Goal: Task Accomplishment & Management: Manage account settings

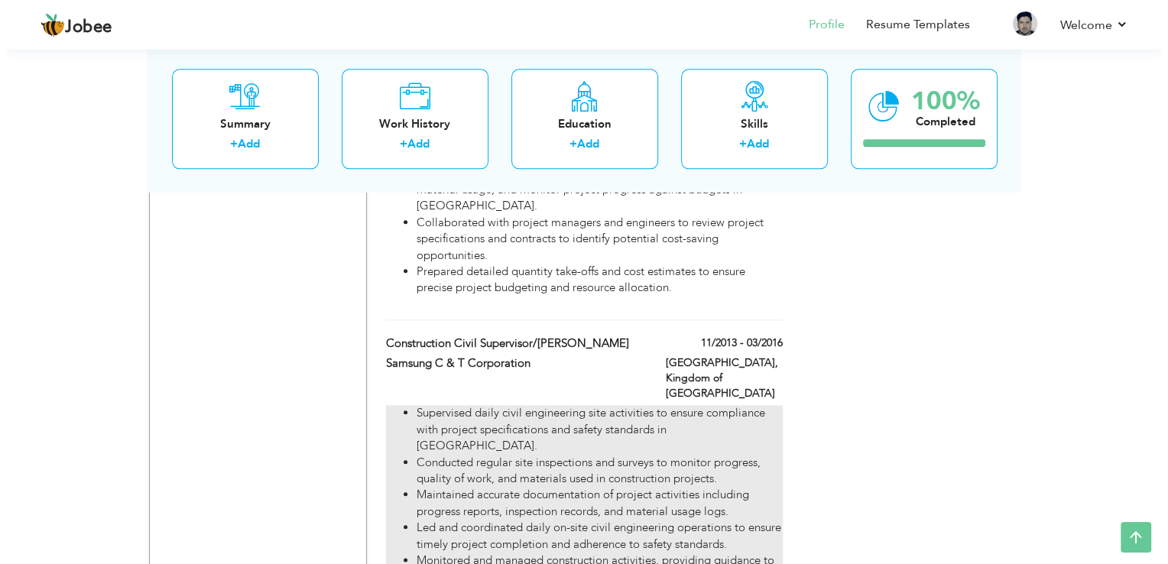
scroll to position [1605, 0]
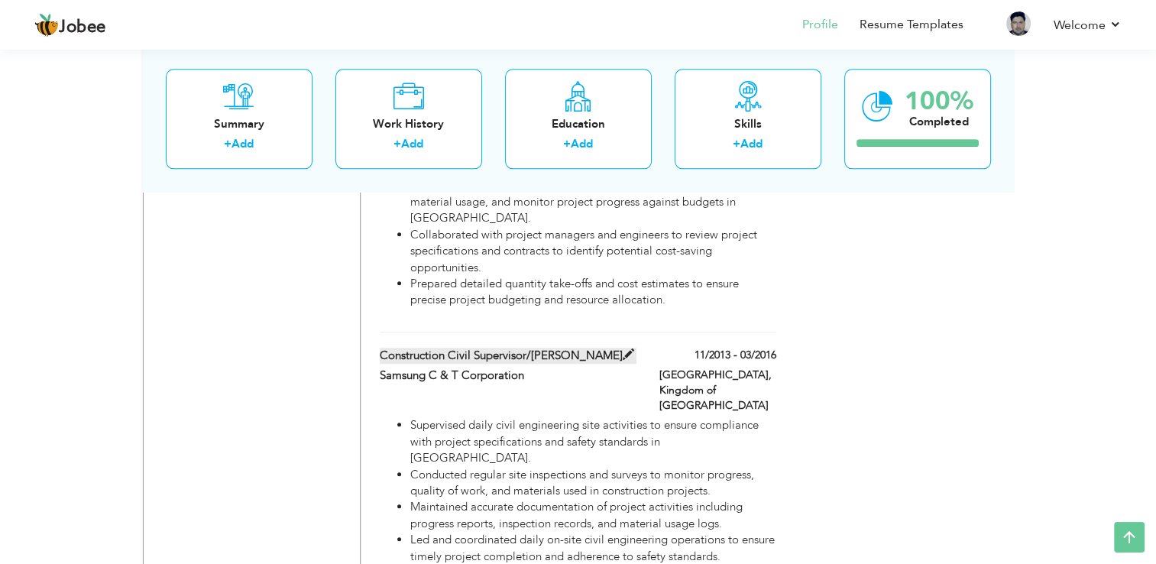
click at [623, 349] on span at bounding box center [628, 354] width 11 height 11
type input "Construction Civil Supervisor/[PERSON_NAME]"
type input "Samsung C & T Corporation"
type input "11/2013"
type input "03/2016"
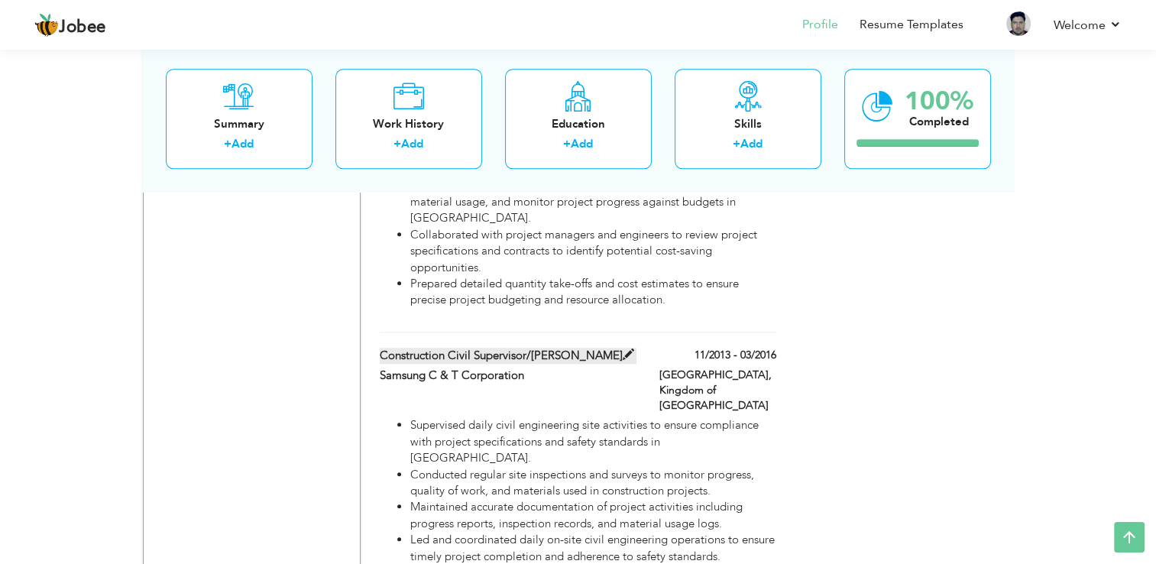
type input "Kingdom of [GEOGRAPHIC_DATA]"
type input "[GEOGRAPHIC_DATA]"
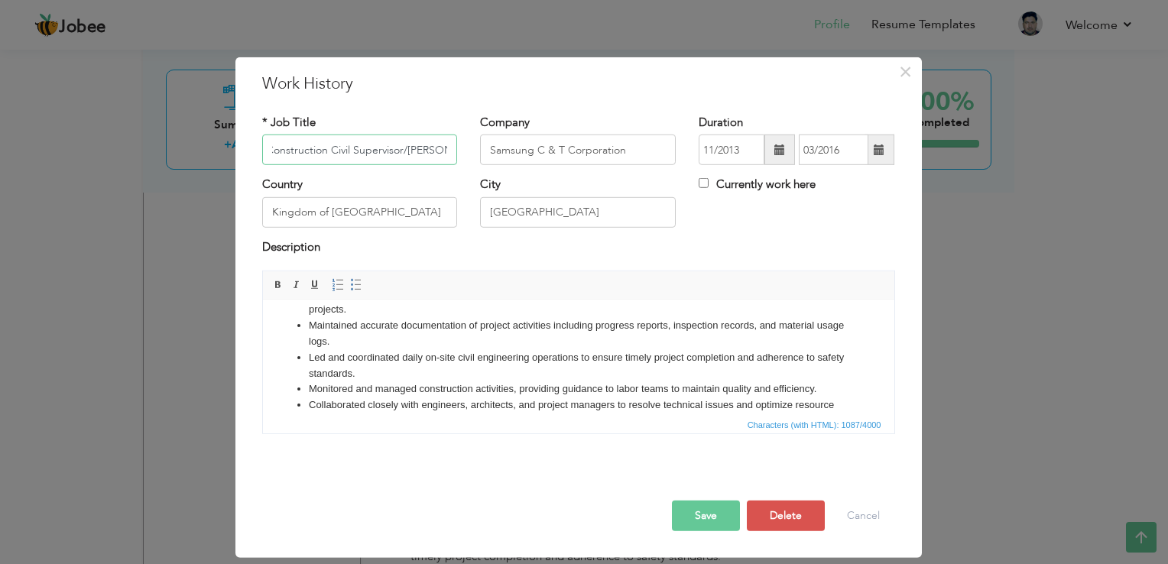
scroll to position [138, 0]
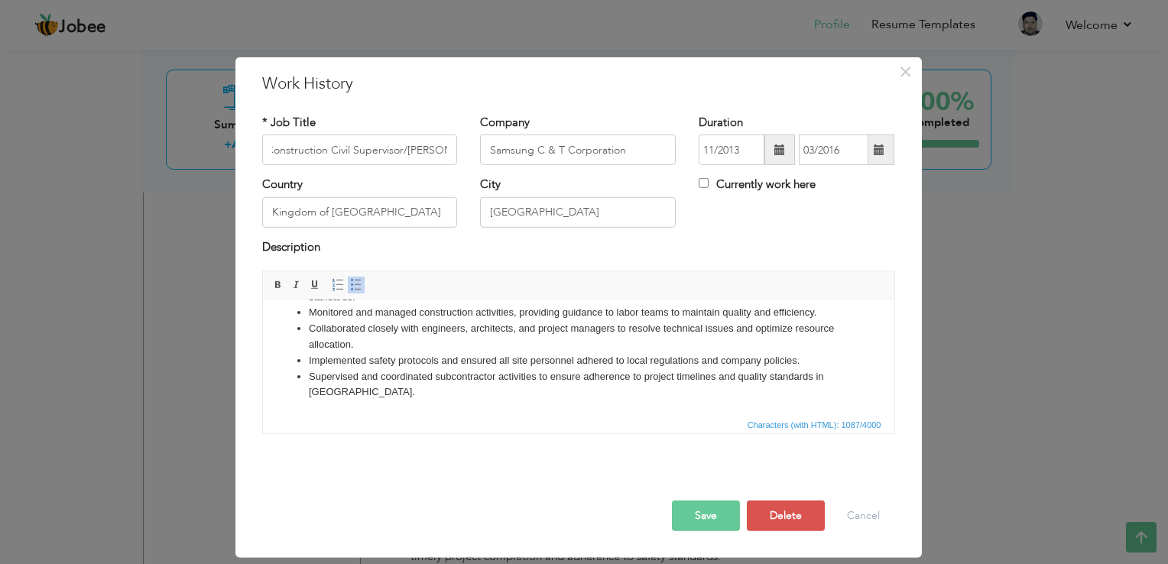
click at [381, 392] on li "Supervised and coordinated subcontractor activities to ensure adherence to proj…" at bounding box center [577, 385] width 539 height 32
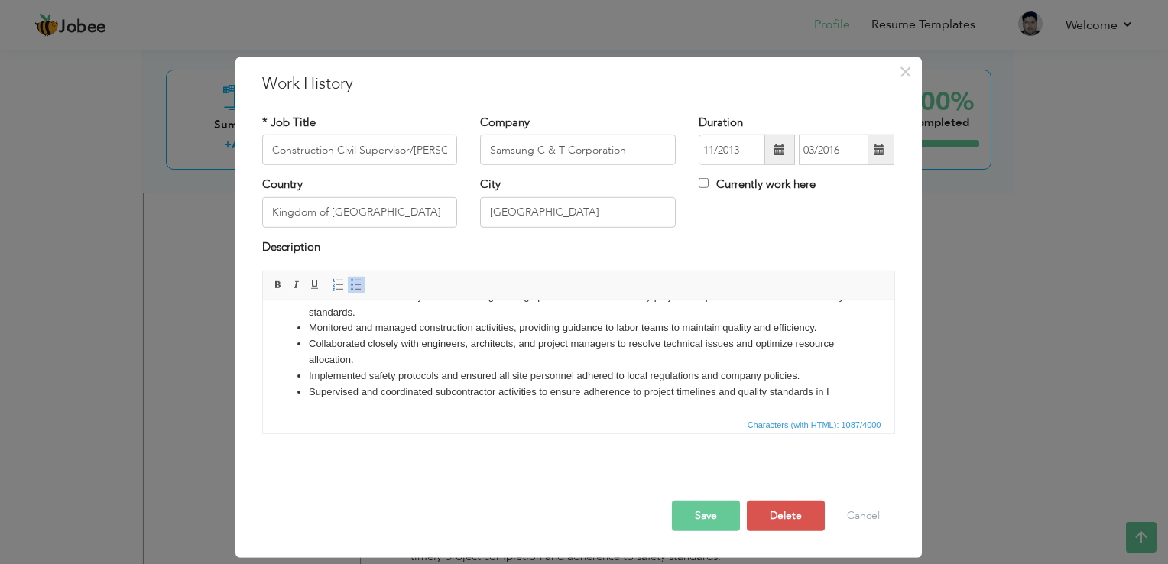
scroll to position [122, 0]
click at [717, 510] on button "Save" at bounding box center [706, 516] width 68 height 31
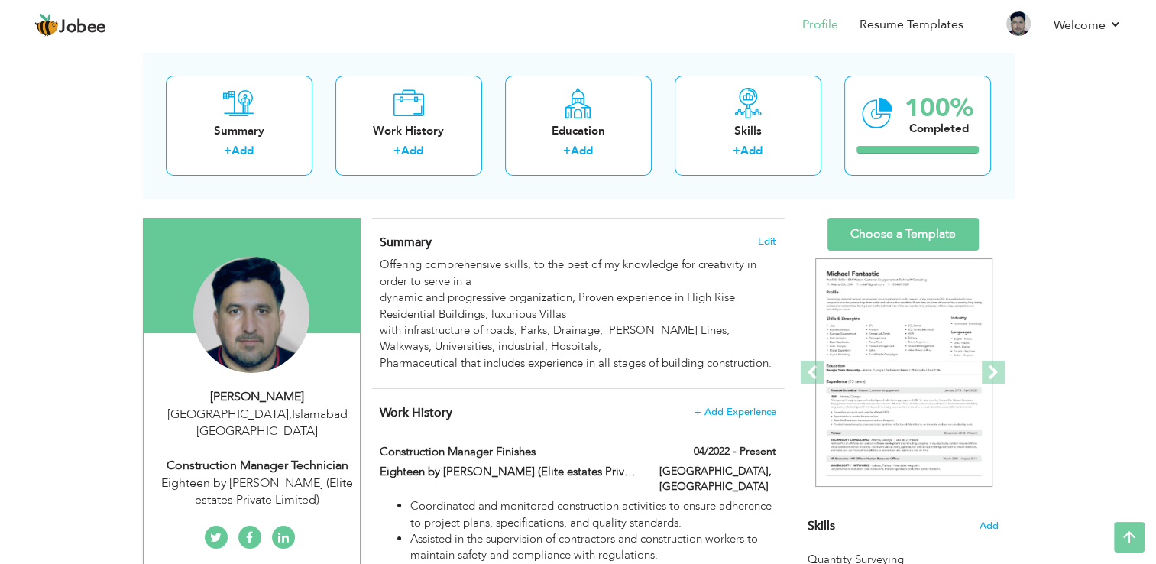
scroll to position [0, 0]
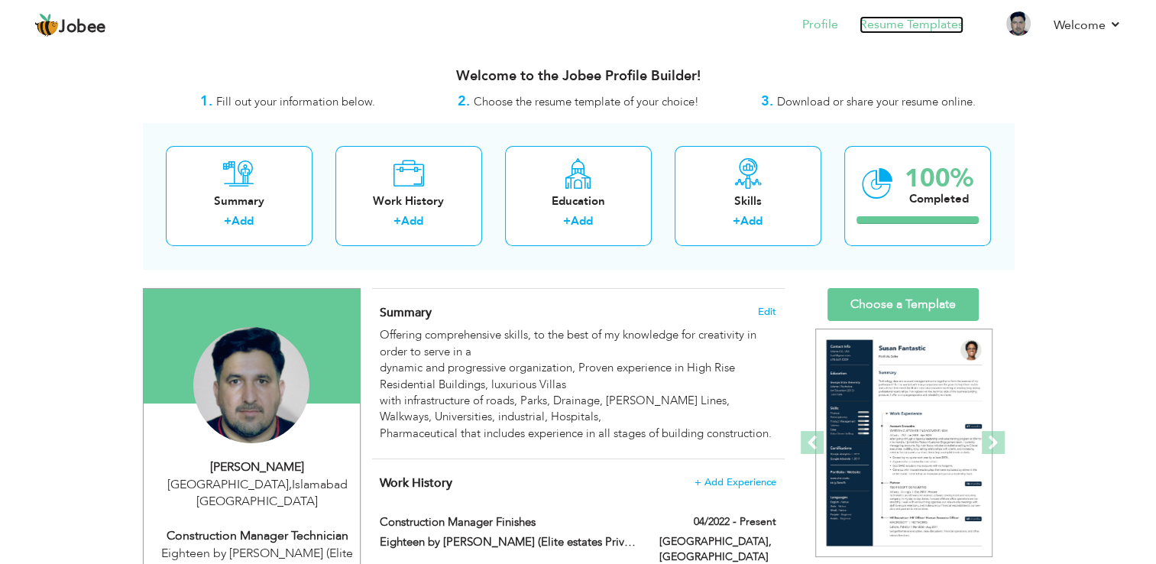
click at [904, 26] on link "Resume Templates" at bounding box center [912, 25] width 104 height 18
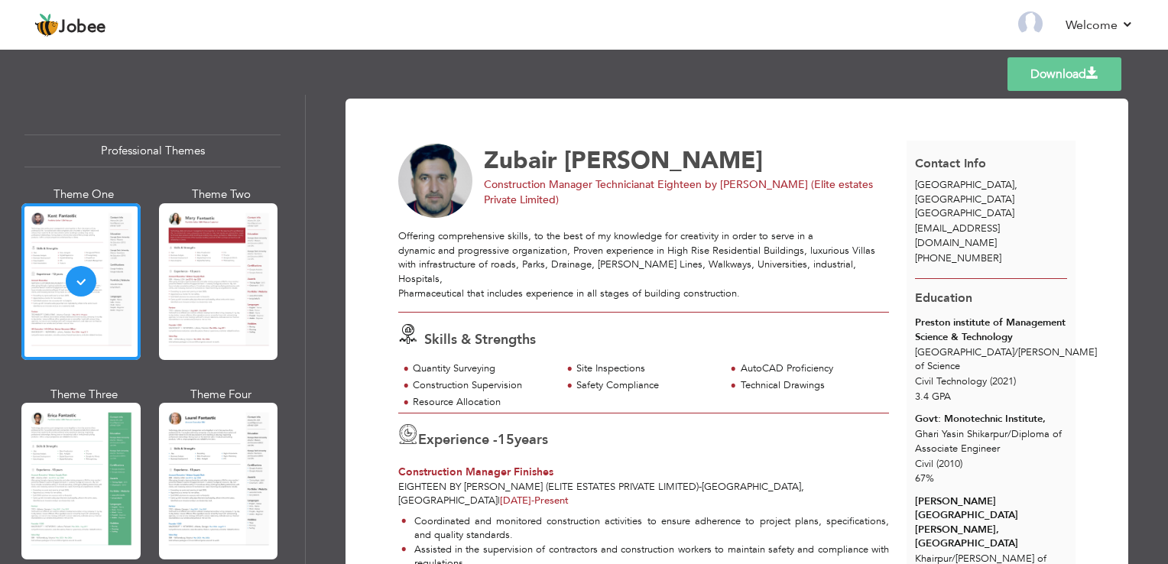
click at [1067, 70] on link "Download" at bounding box center [1064, 74] width 114 height 34
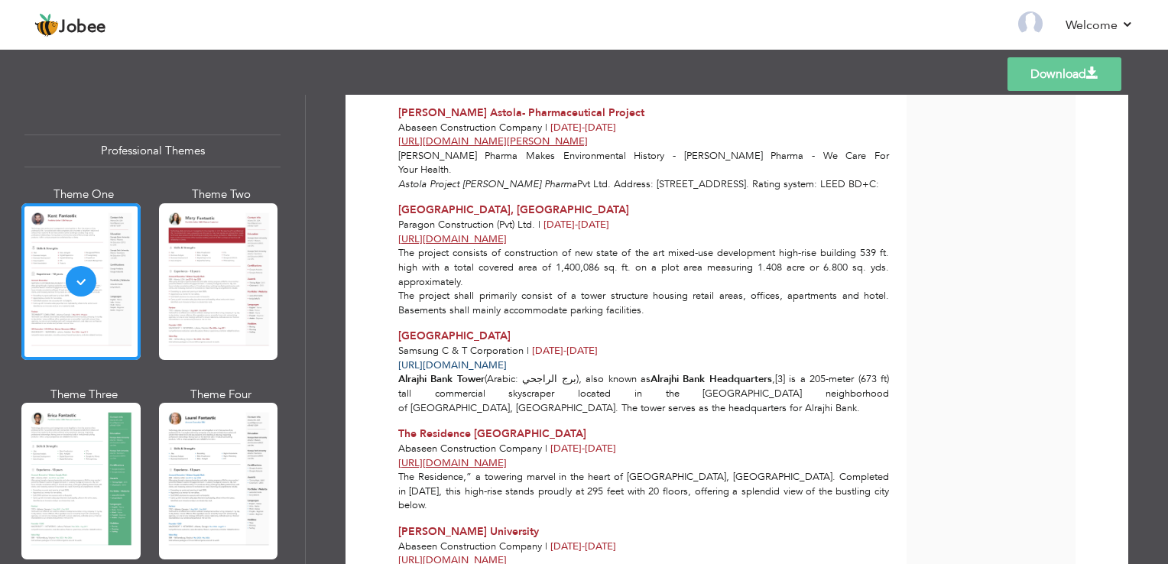
scroll to position [2181, 0]
